Goal: Find specific page/section: Find specific page/section

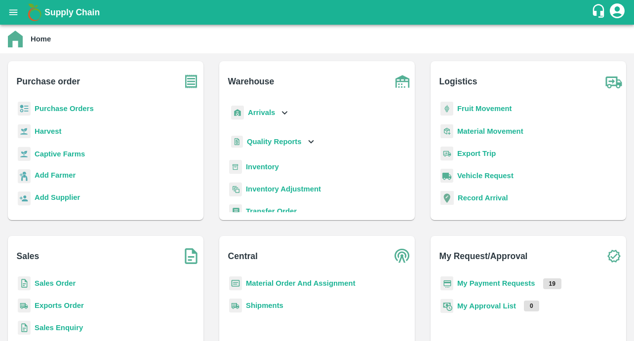
click at [71, 158] on p "Captive Farms" at bounding box center [60, 154] width 50 height 11
click at [72, 154] on b "Captive Farms" at bounding box center [60, 154] width 50 height 8
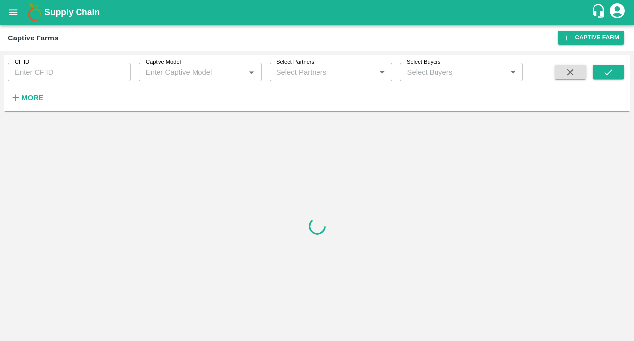
click at [60, 72] on input "CF ID" at bounding box center [69, 72] width 123 height 19
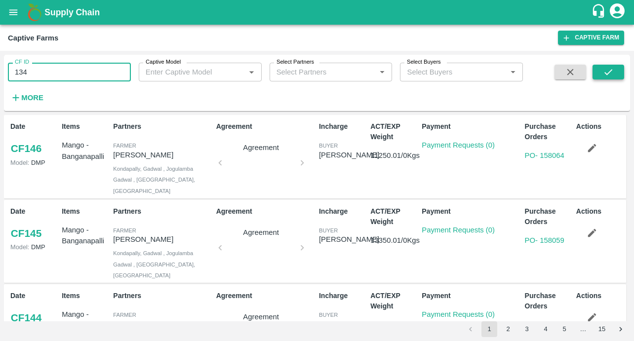
type input "134"
click at [614, 77] on button "submit" at bounding box center [608, 72] width 32 height 15
